Goal: Task Accomplishment & Management: Manage account settings

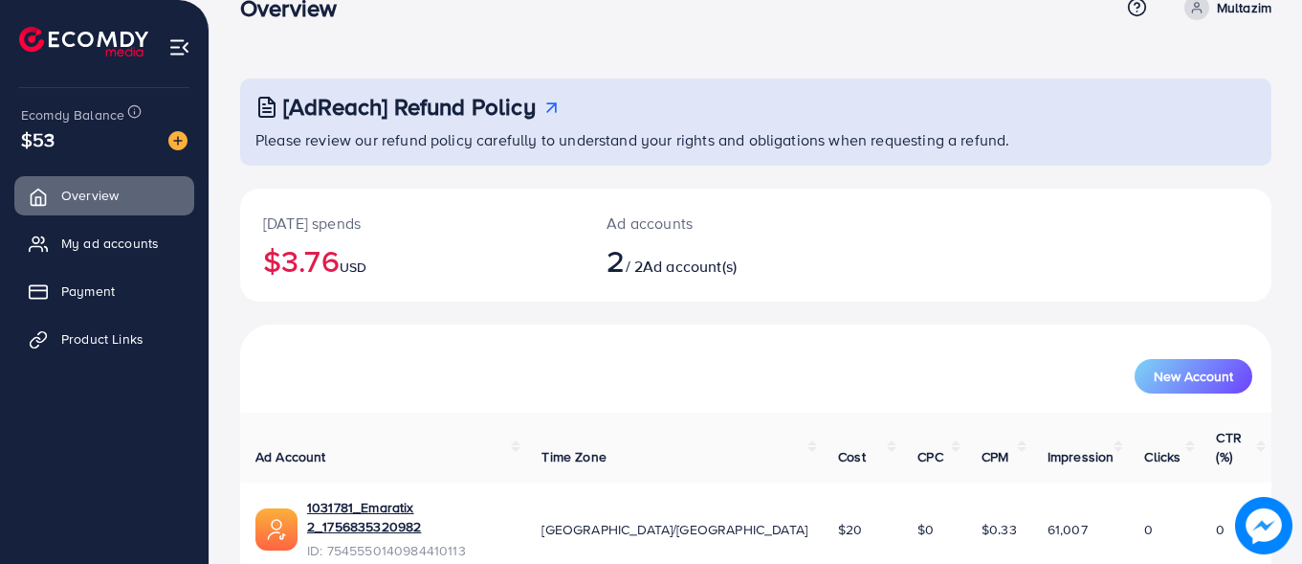
scroll to position [170, 0]
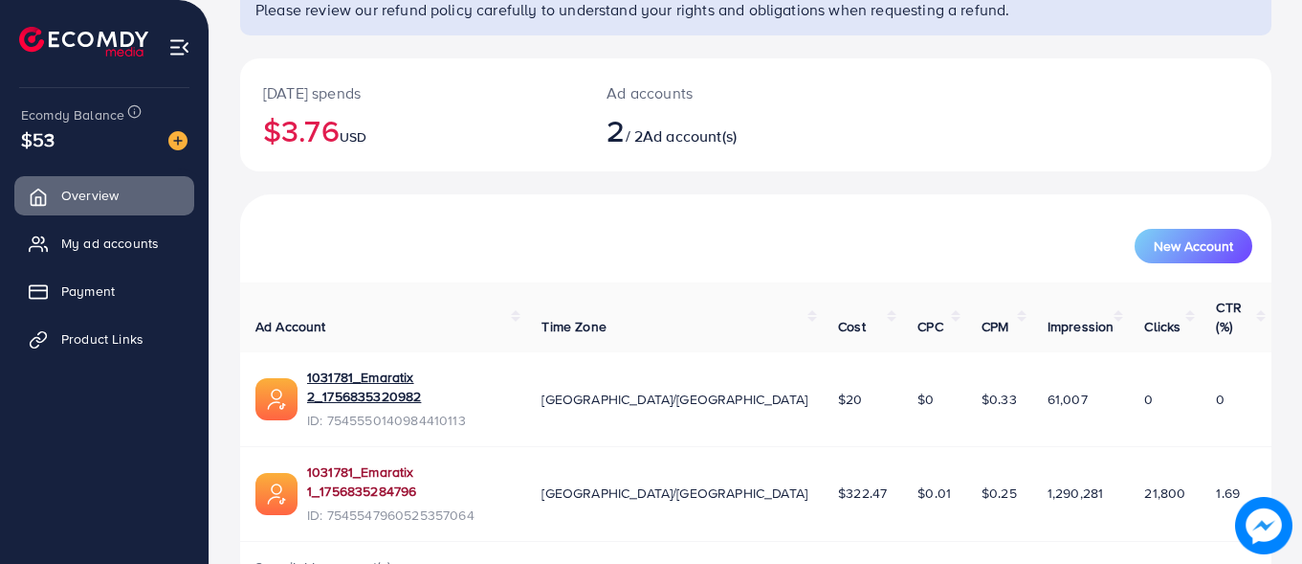
click at [375, 462] on link "1031781_Emaratix 1_1756835284796" at bounding box center [409, 481] width 204 height 39
click at [98, 248] on span "My ad accounts" at bounding box center [115, 242] width 98 height 19
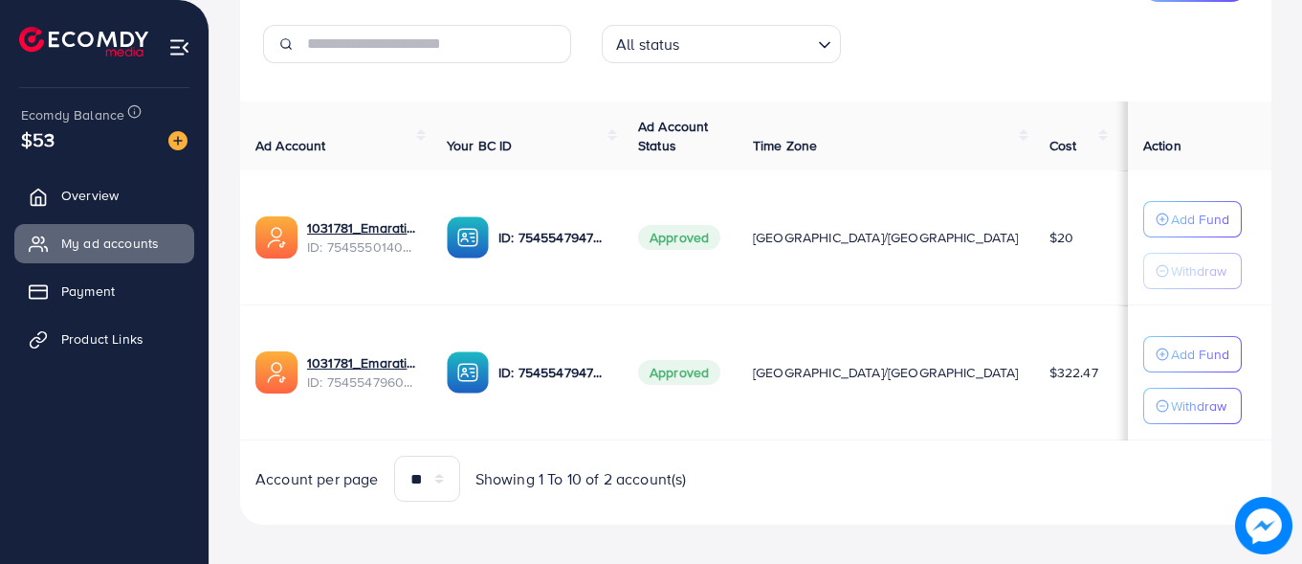
scroll to position [299, 0]
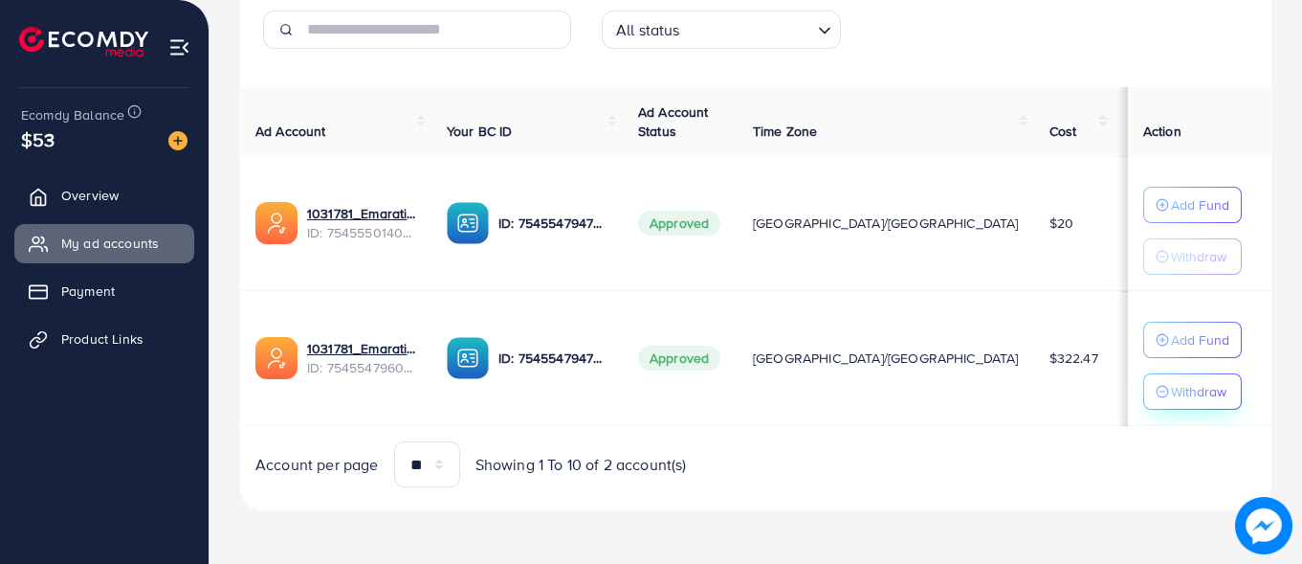
click at [1171, 394] on p "Withdraw" at bounding box center [1198, 391] width 55 height 23
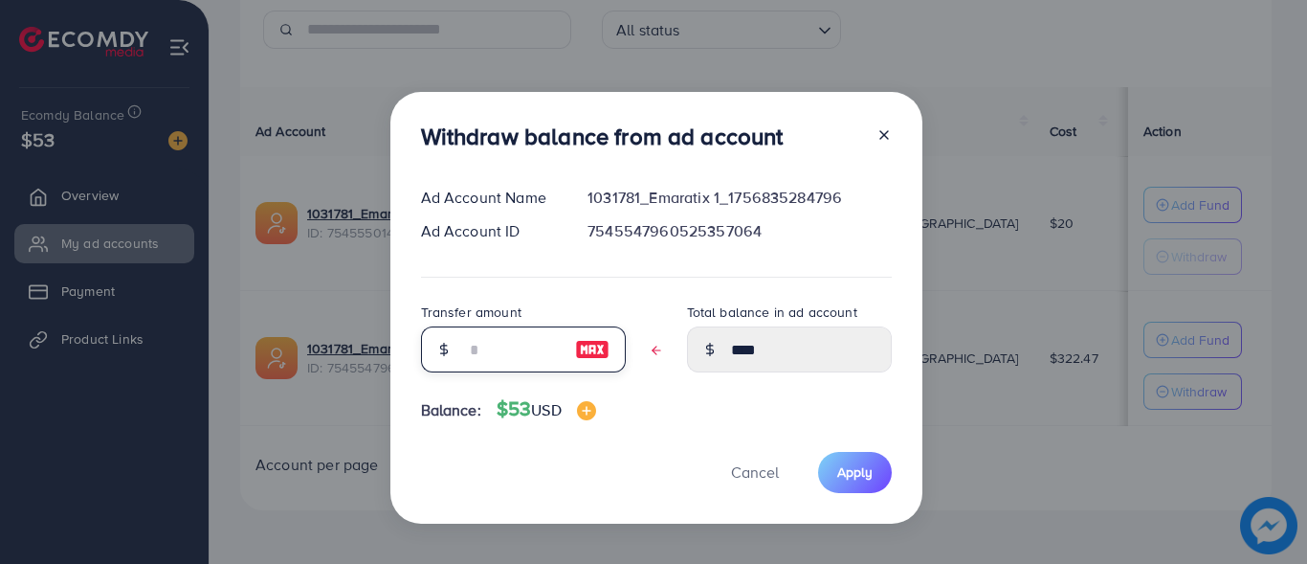
click at [499, 348] on input "text" at bounding box center [513, 349] width 96 height 46
type input "*"
type input "****"
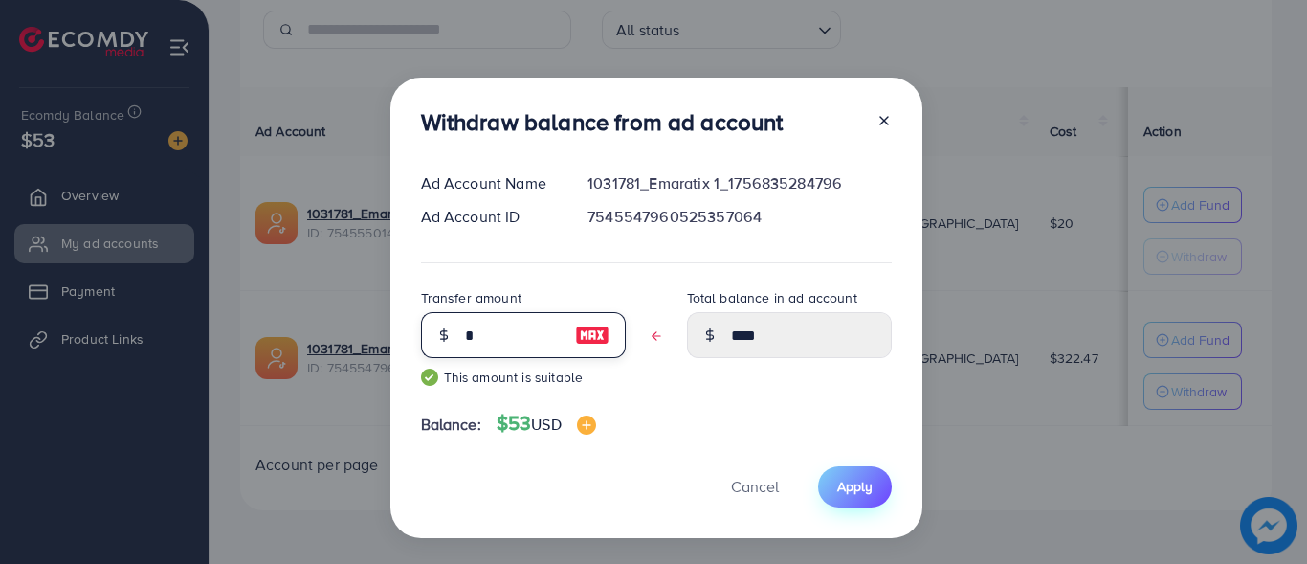
type input "*"
click at [845, 481] on span "Apply" at bounding box center [854, 485] width 35 height 19
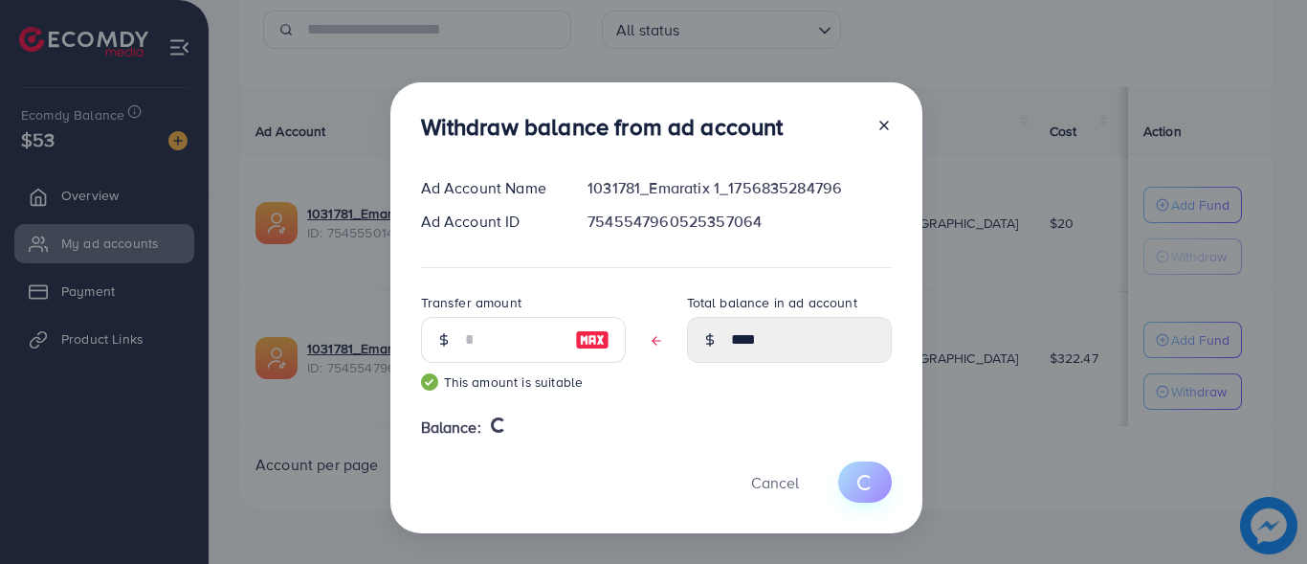
type input "****"
